Goal: Transaction & Acquisition: Purchase product/service

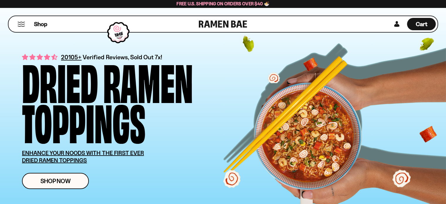
click at [23, 26] on button "Mobile Menu Trigger" at bounding box center [21, 24] width 8 height 5
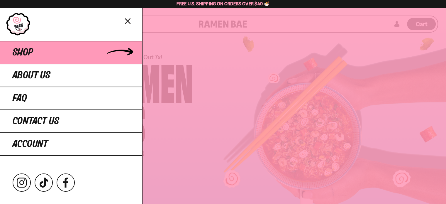
click at [71, 52] on link "Shop" at bounding box center [71, 52] width 142 height 23
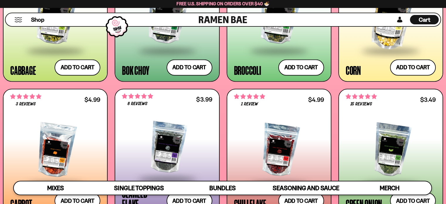
scroll to position [1085, 0]
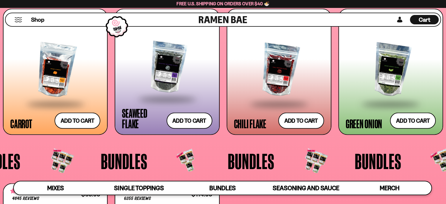
click at [133, 89] on div at bounding box center [167, 67] width 90 height 62
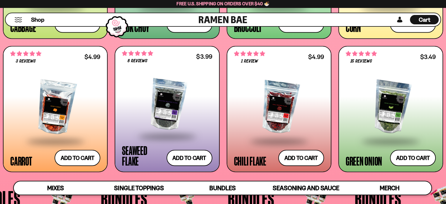
scroll to position [1106, 0]
